Goal: Task Accomplishment & Management: Complete application form

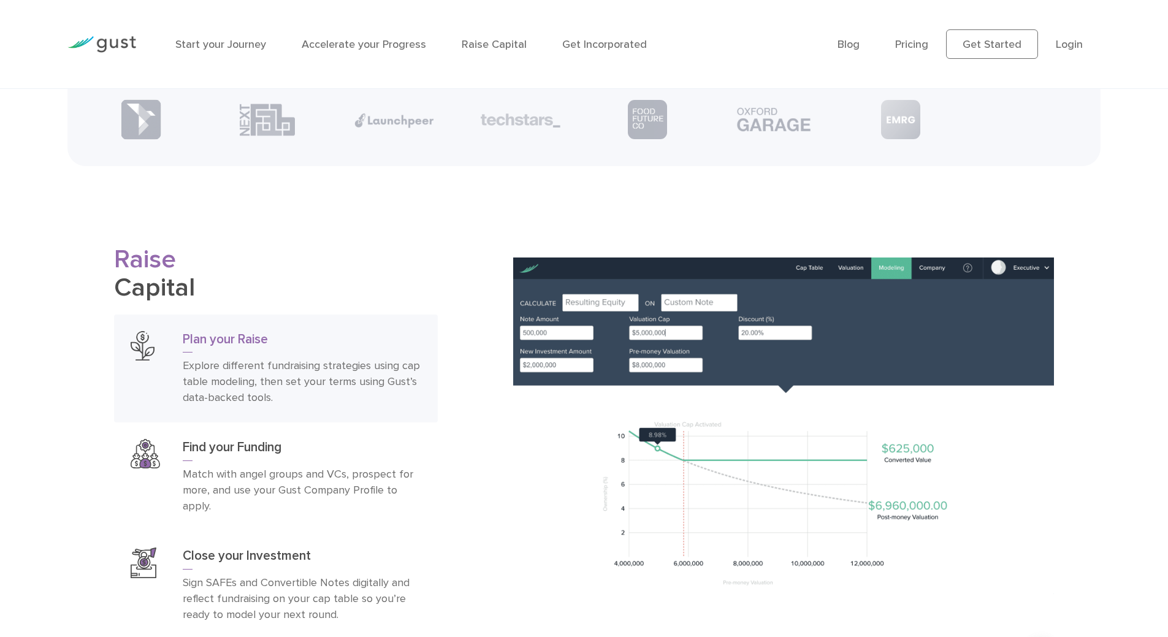
scroll to position [1779, 0]
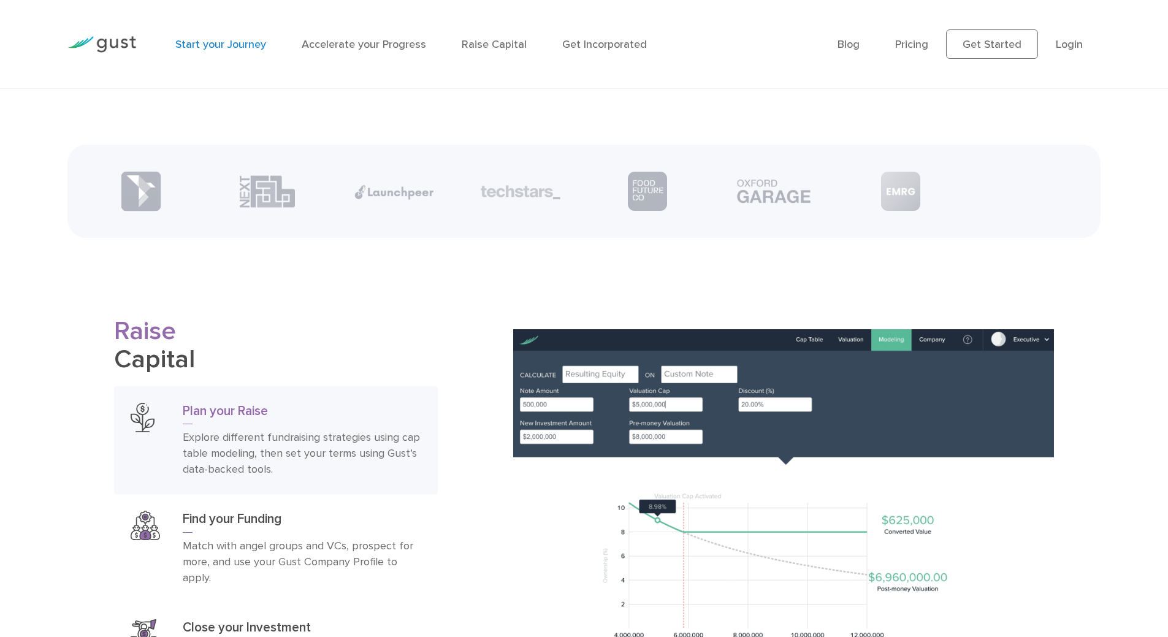
click at [255, 51] on link "Start your Journey" at bounding box center [220, 44] width 91 height 13
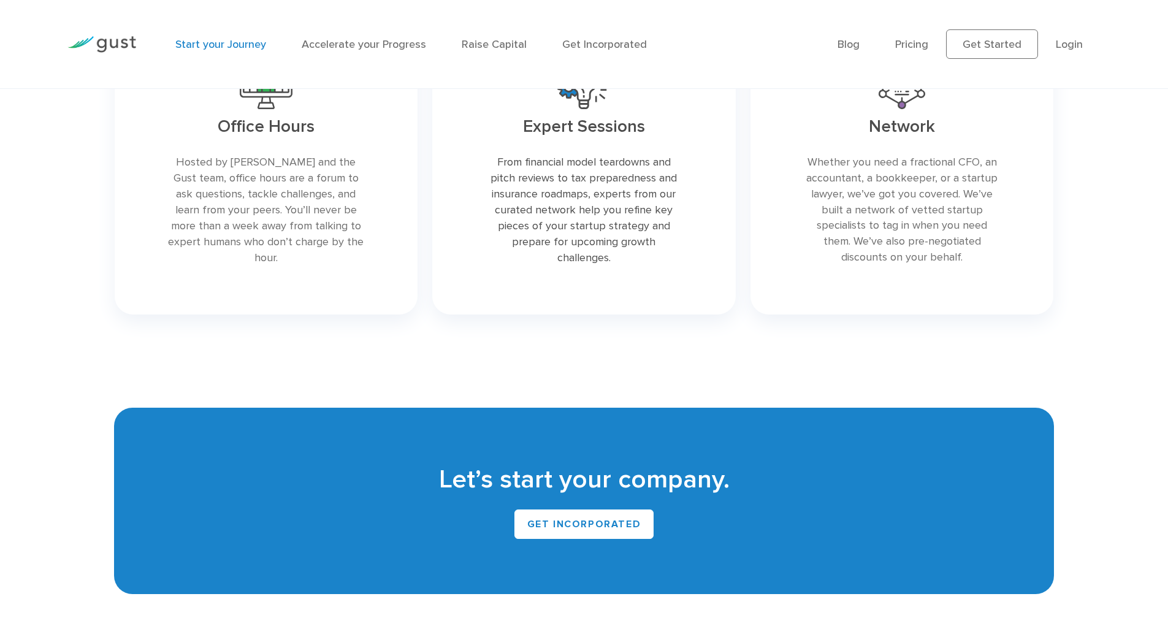
scroll to position [2331, 0]
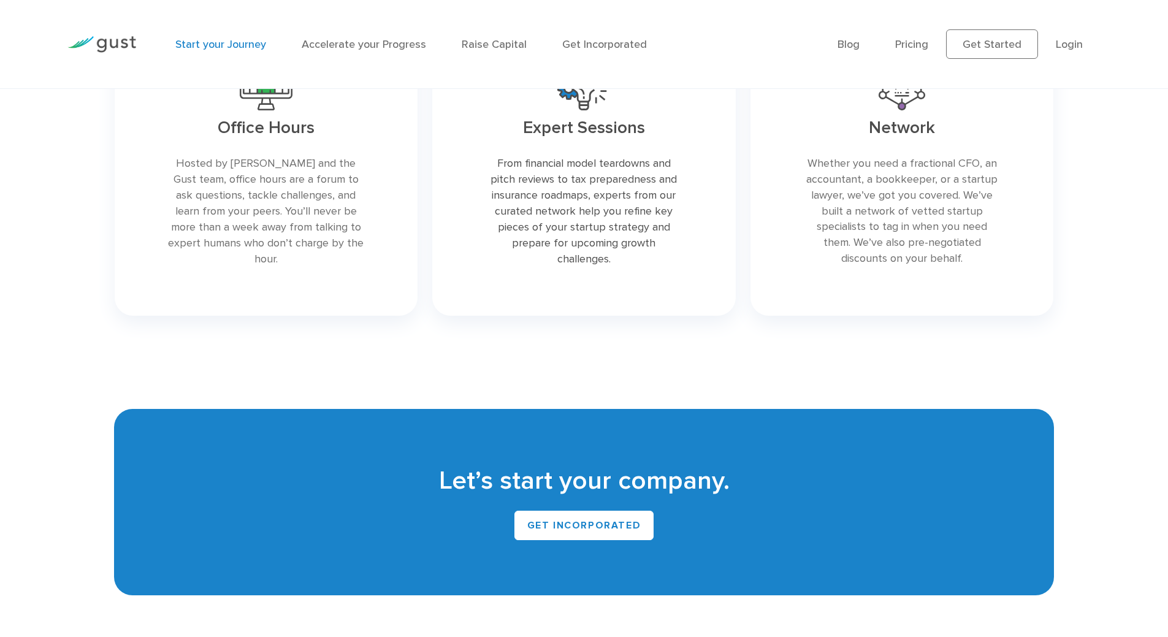
click at [823, 9] on link "Gust Mission Control" at bounding box center [764, 1] width 118 height 15
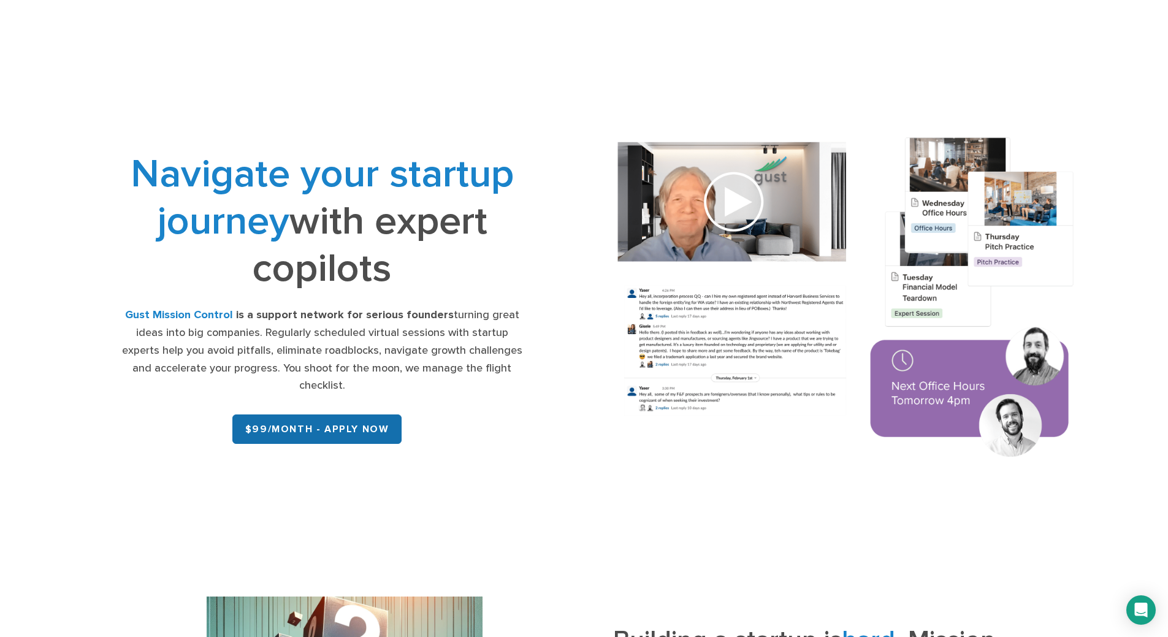
click at [359, 444] on link "$99/month - APPLY NOW" at bounding box center [317, 429] width 170 height 29
